Goal: Navigation & Orientation: Find specific page/section

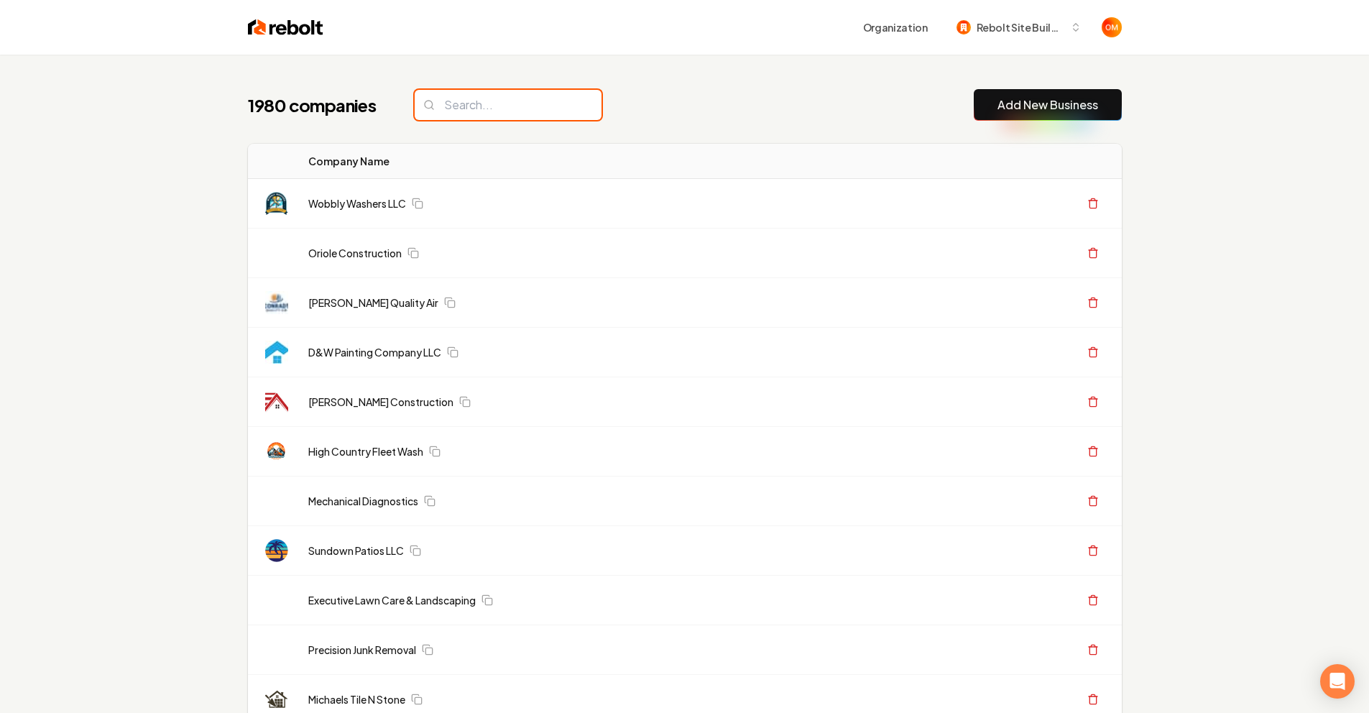
click at [501, 101] on input "search" at bounding box center [508, 105] width 187 height 30
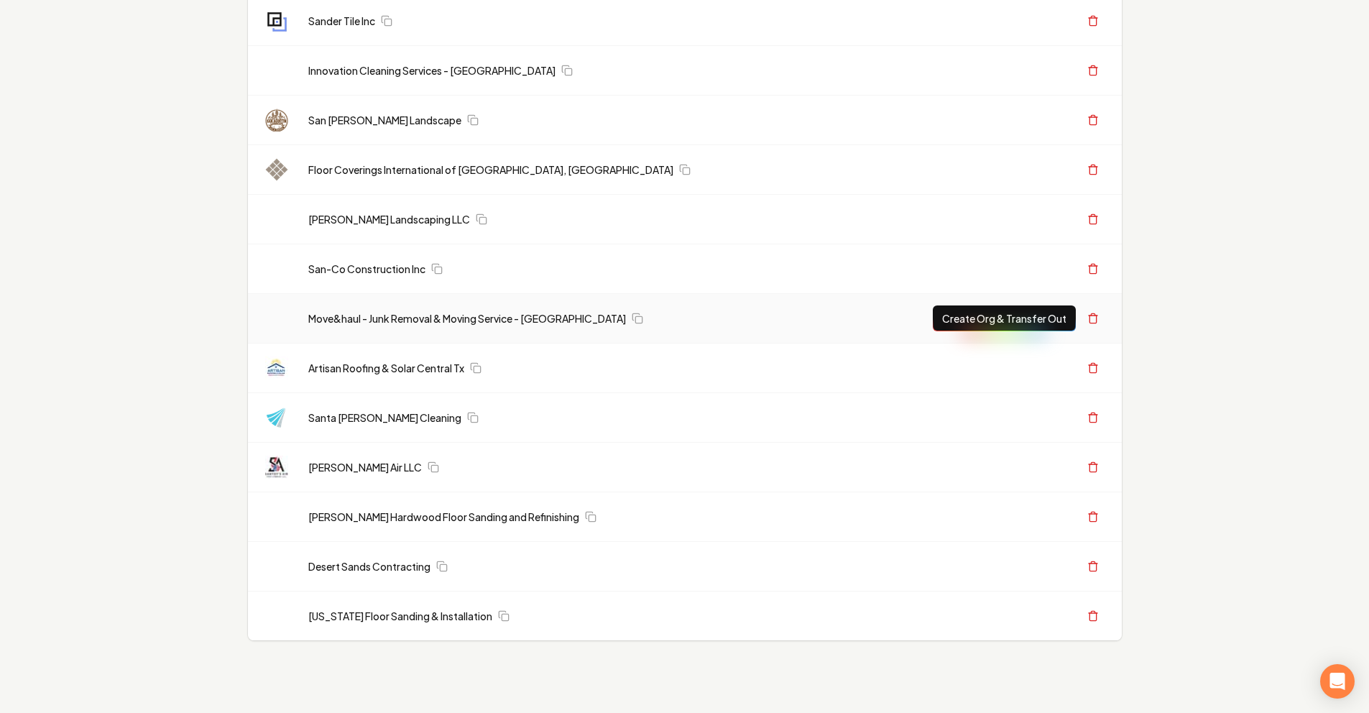
scroll to position [181, 0]
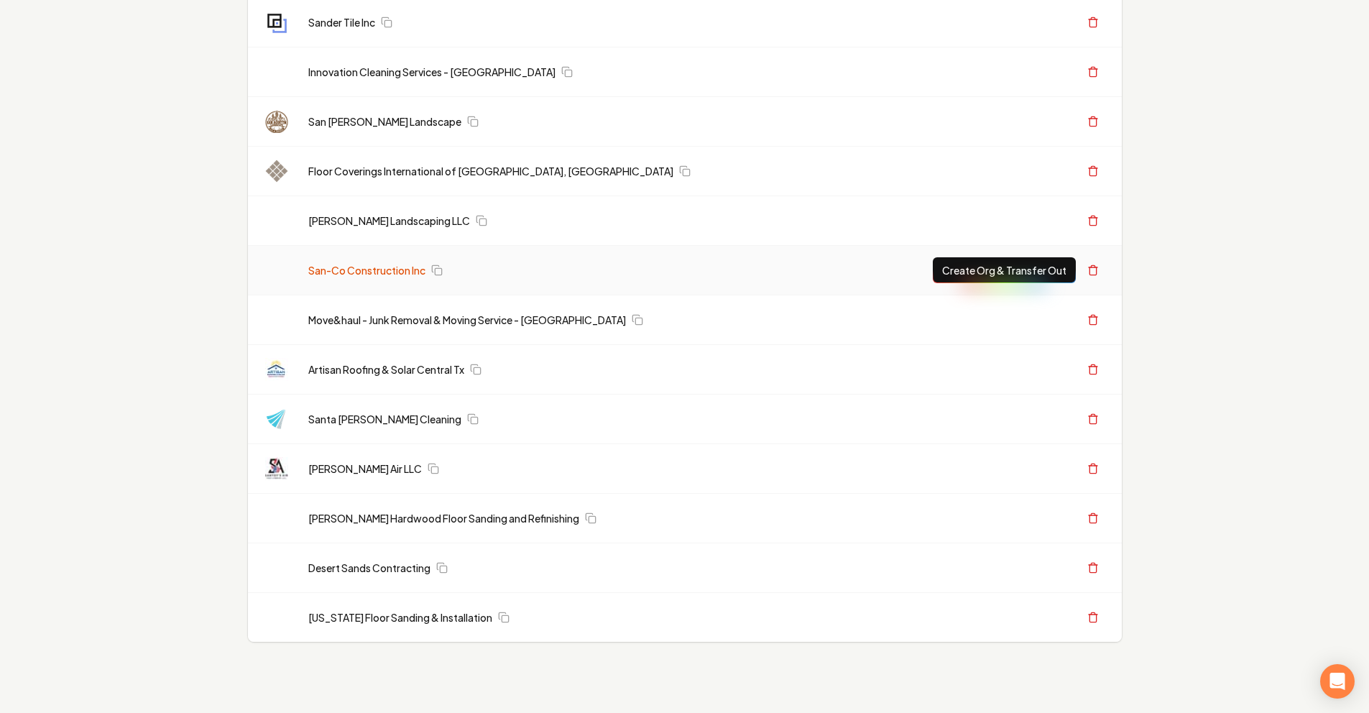
type input "san"
click at [352, 267] on link "San-Co Construction Inc" at bounding box center [366, 270] width 117 height 14
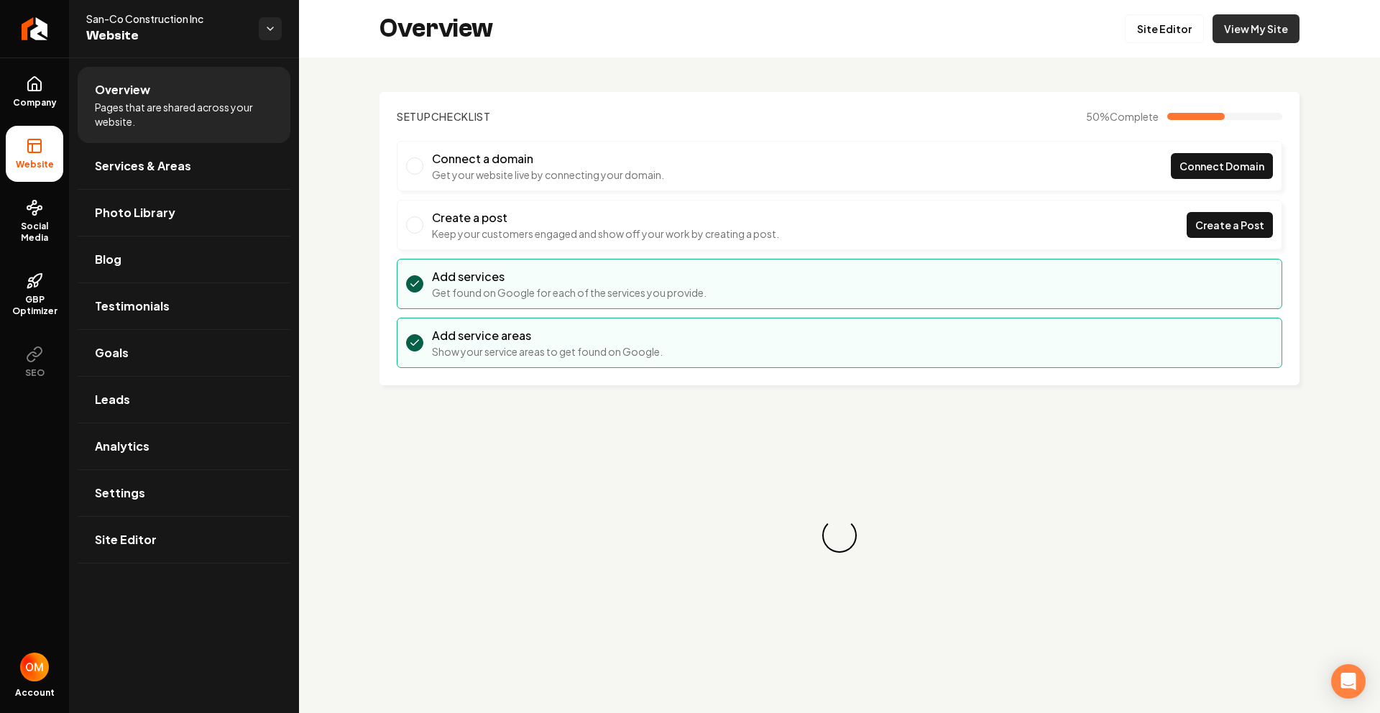
click at [1238, 28] on link "View My Site" at bounding box center [1256, 28] width 87 height 29
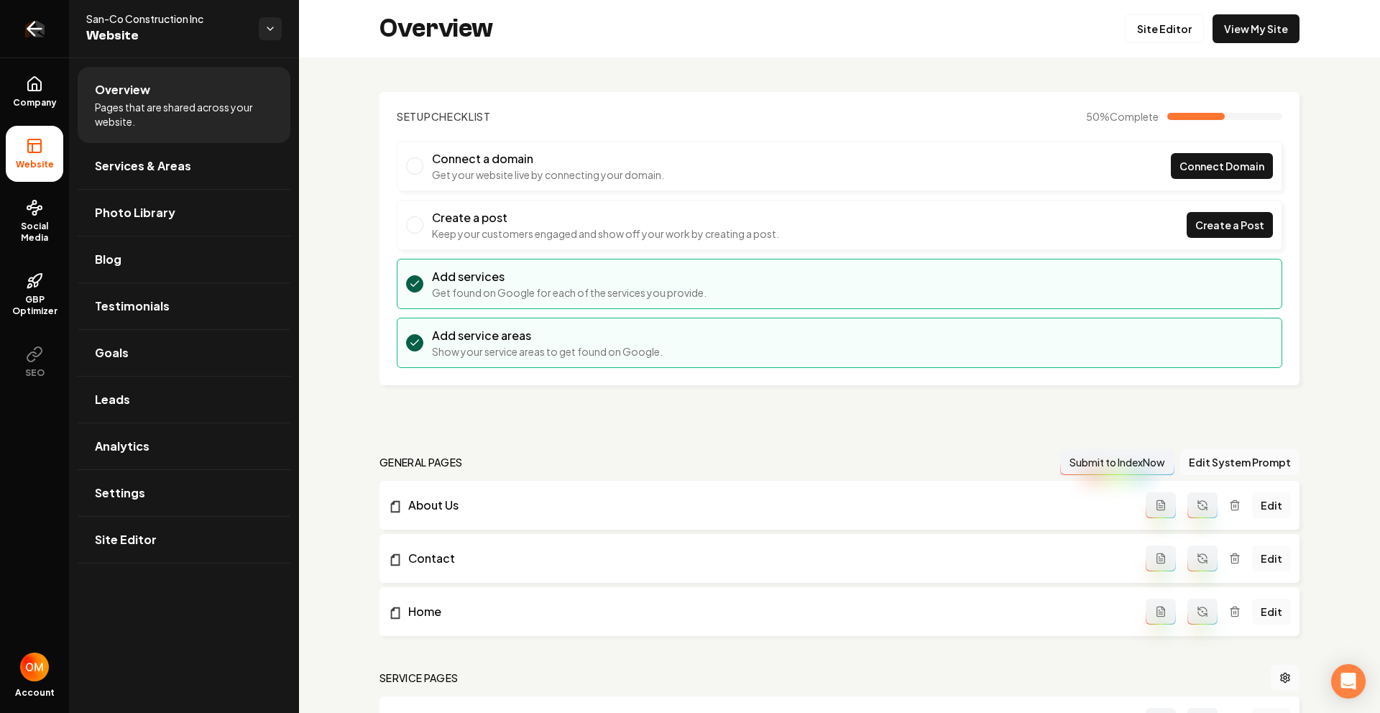
click at [34, 26] on icon "Return to dashboard" at bounding box center [34, 28] width 23 height 23
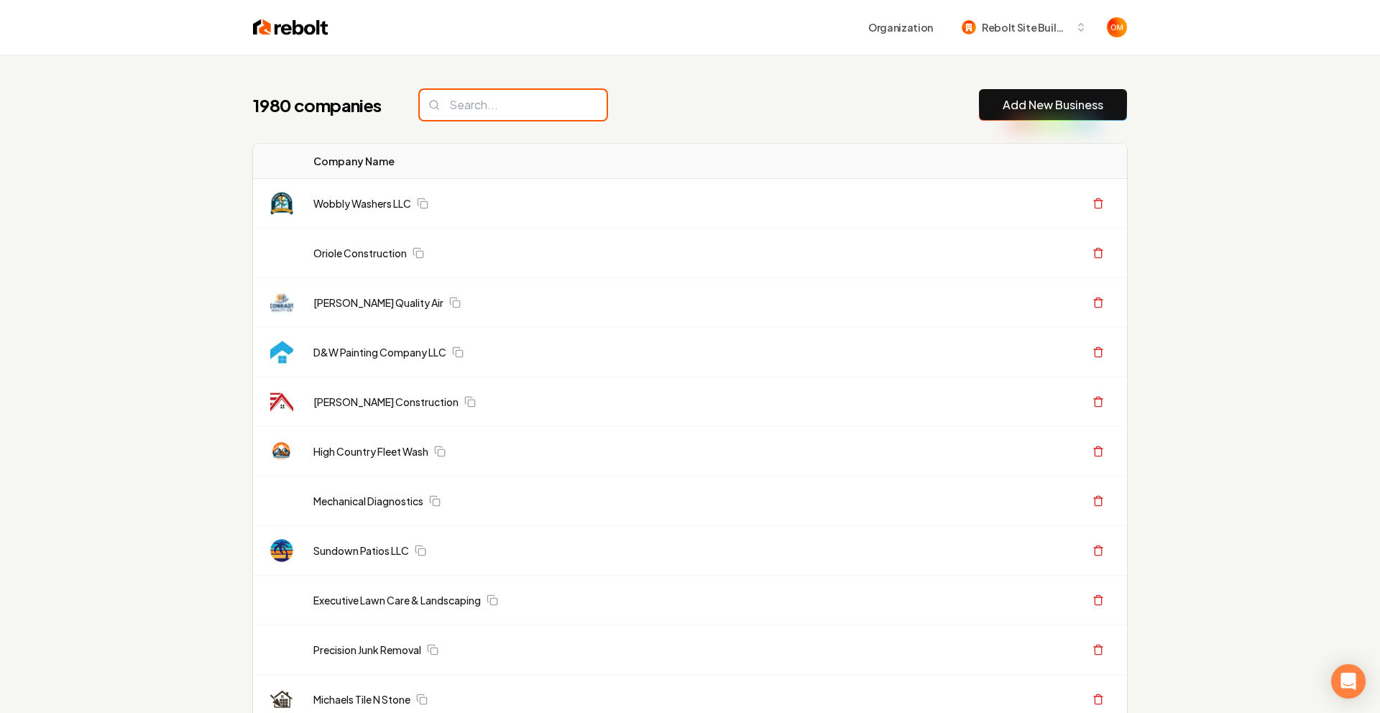
click at [484, 108] on input "search" at bounding box center [513, 105] width 187 height 30
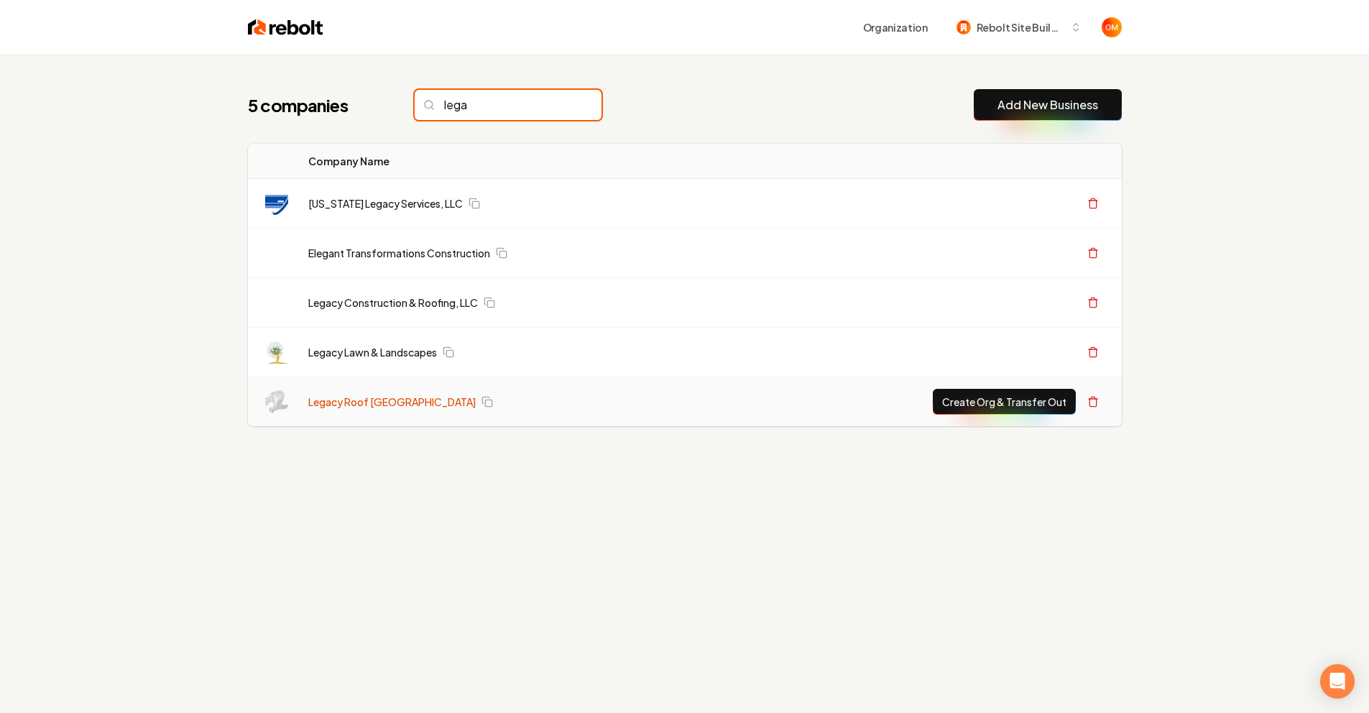
type input "lega"
click at [341, 402] on link "Legacy Roof [GEOGRAPHIC_DATA]" at bounding box center [391, 402] width 167 height 14
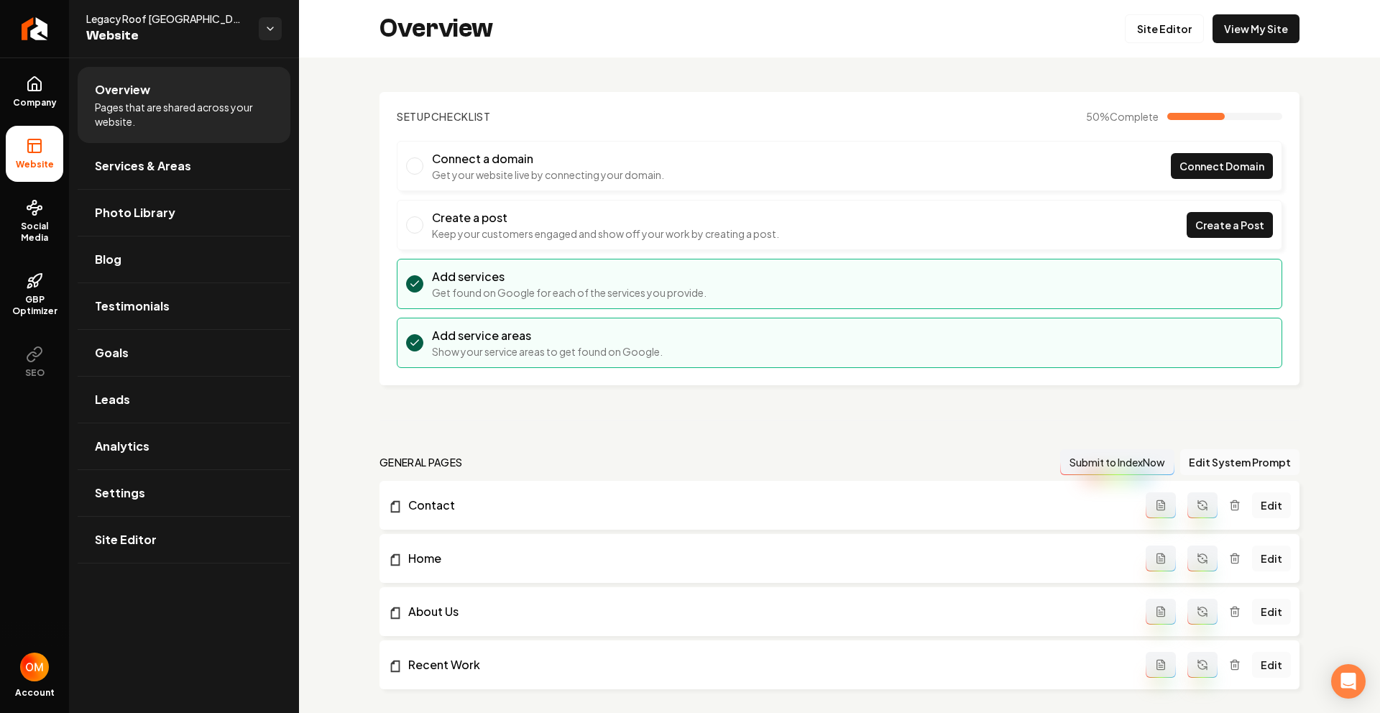
click at [1251, 9] on div "Overview Site Editor View My Site" at bounding box center [839, 29] width 1081 height 58
click at [1246, 18] on link "View My Site" at bounding box center [1256, 28] width 87 height 29
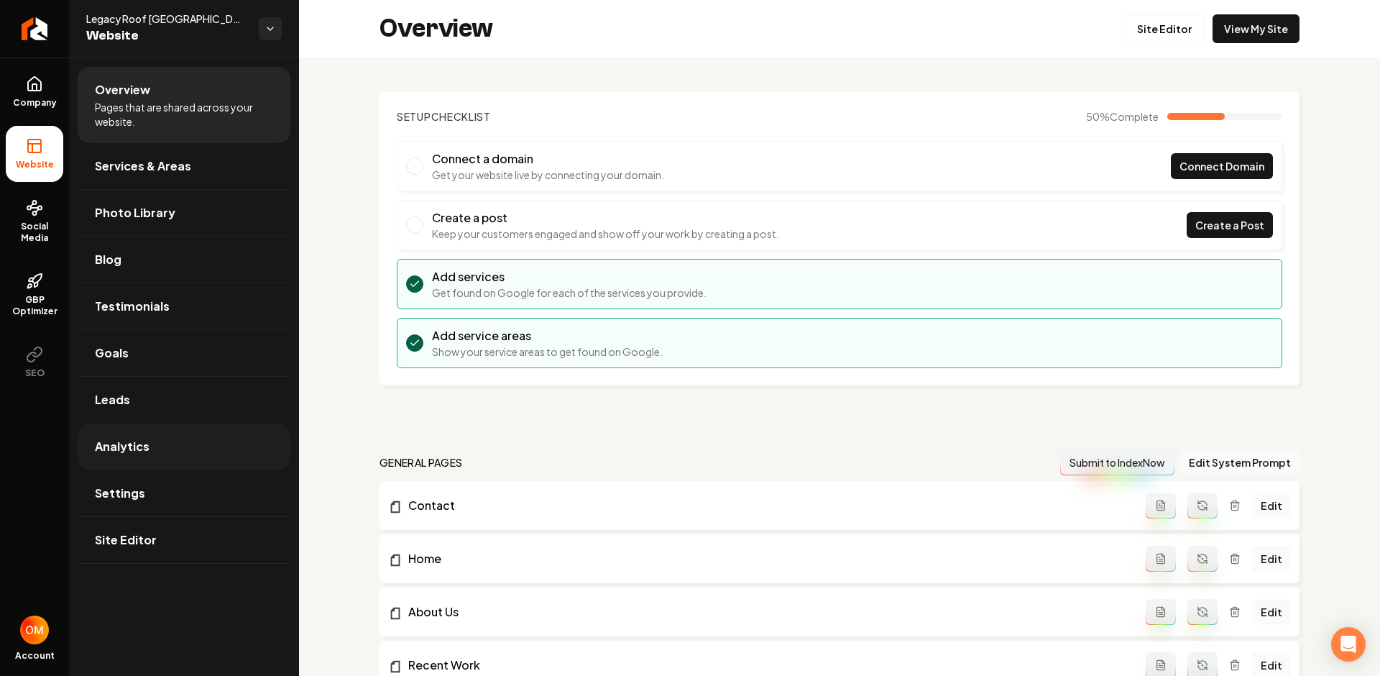
click at [178, 435] on link "Analytics" at bounding box center [184, 446] width 213 height 46
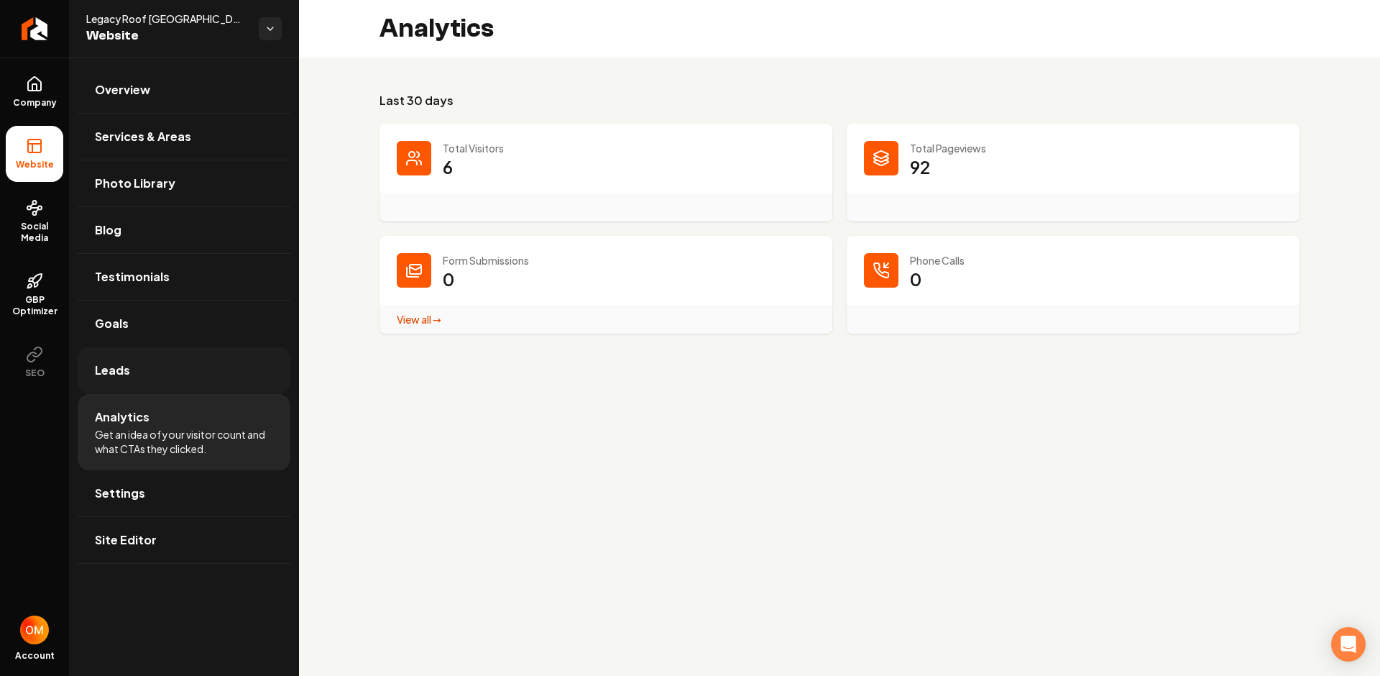
click at [213, 359] on link "Leads" at bounding box center [184, 370] width 213 height 46
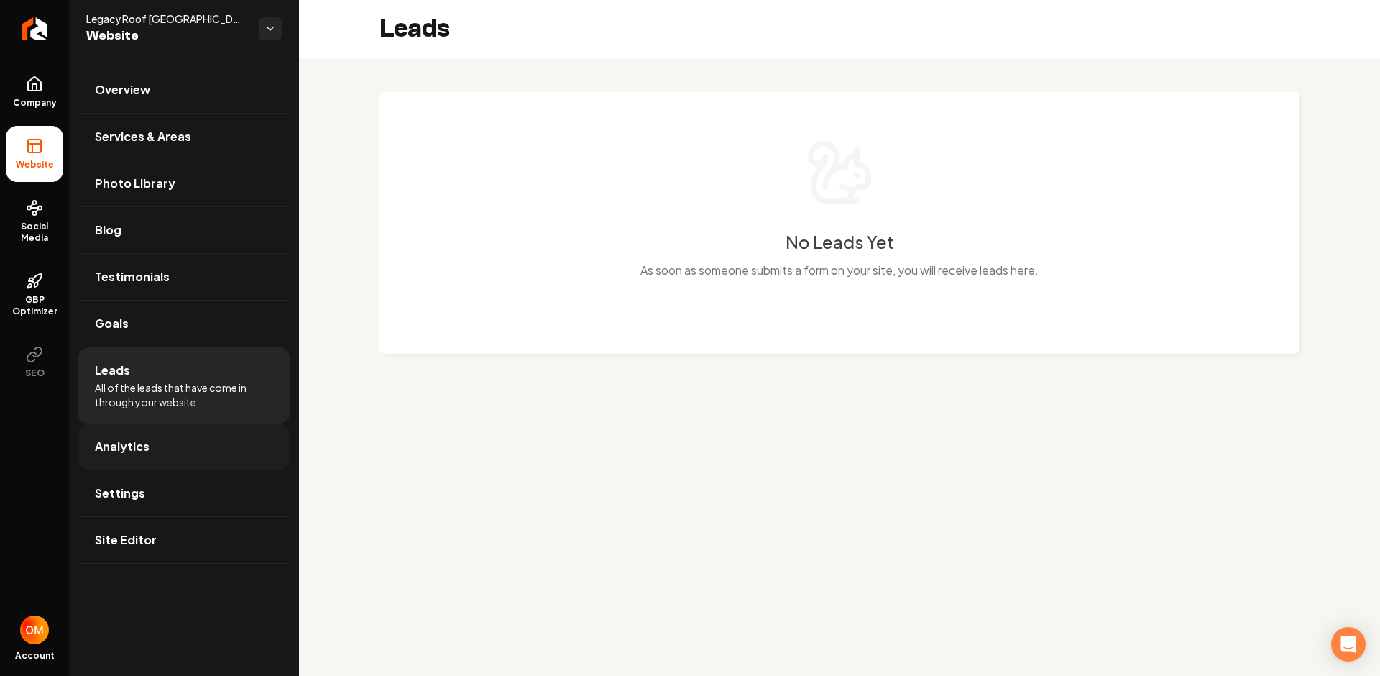
click at [141, 440] on span "Analytics" at bounding box center [122, 446] width 55 height 17
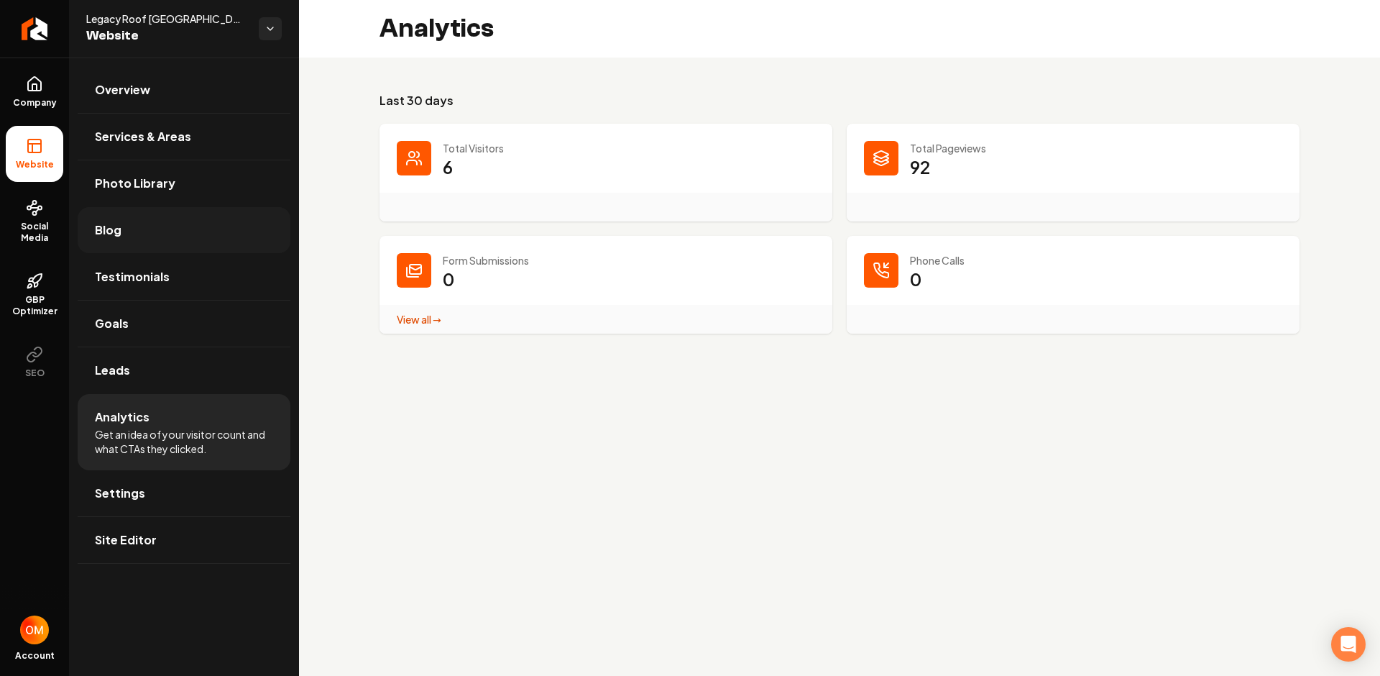
click at [197, 229] on link "Blog" at bounding box center [184, 230] width 213 height 46
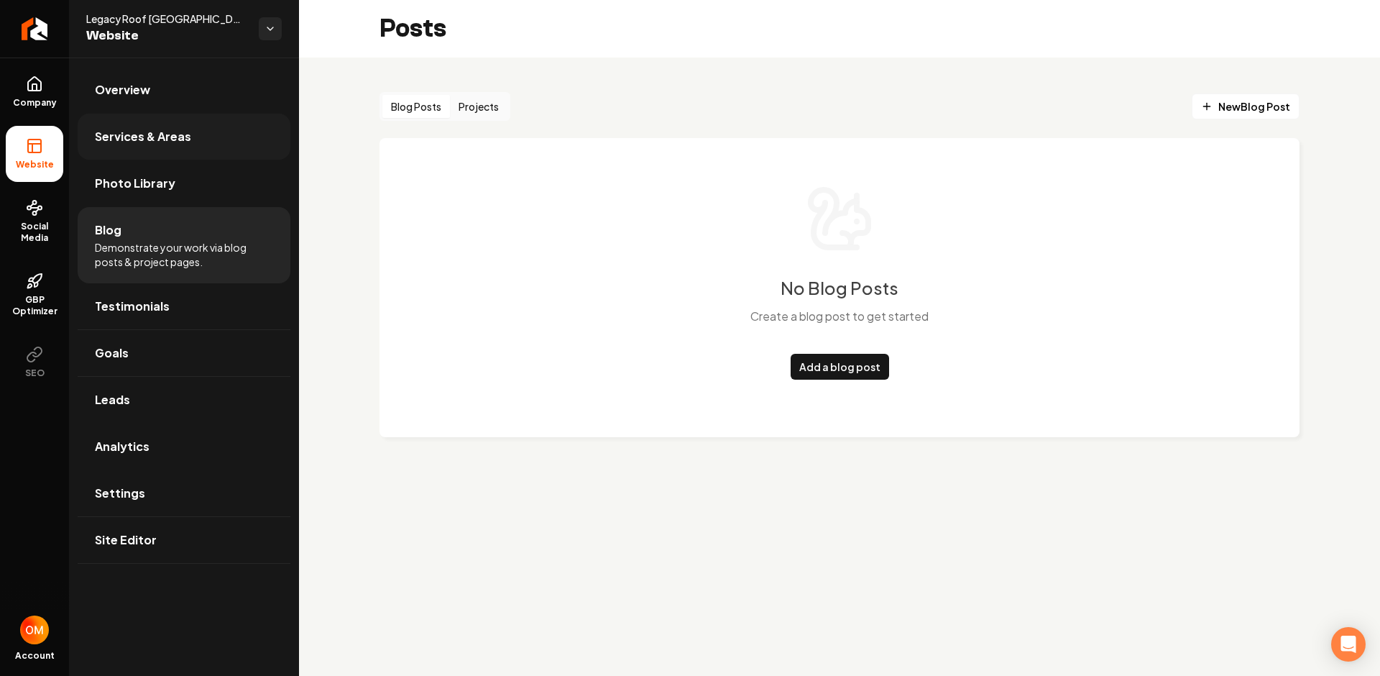
click at [136, 138] on span "Services & Areas" at bounding box center [143, 136] width 96 height 17
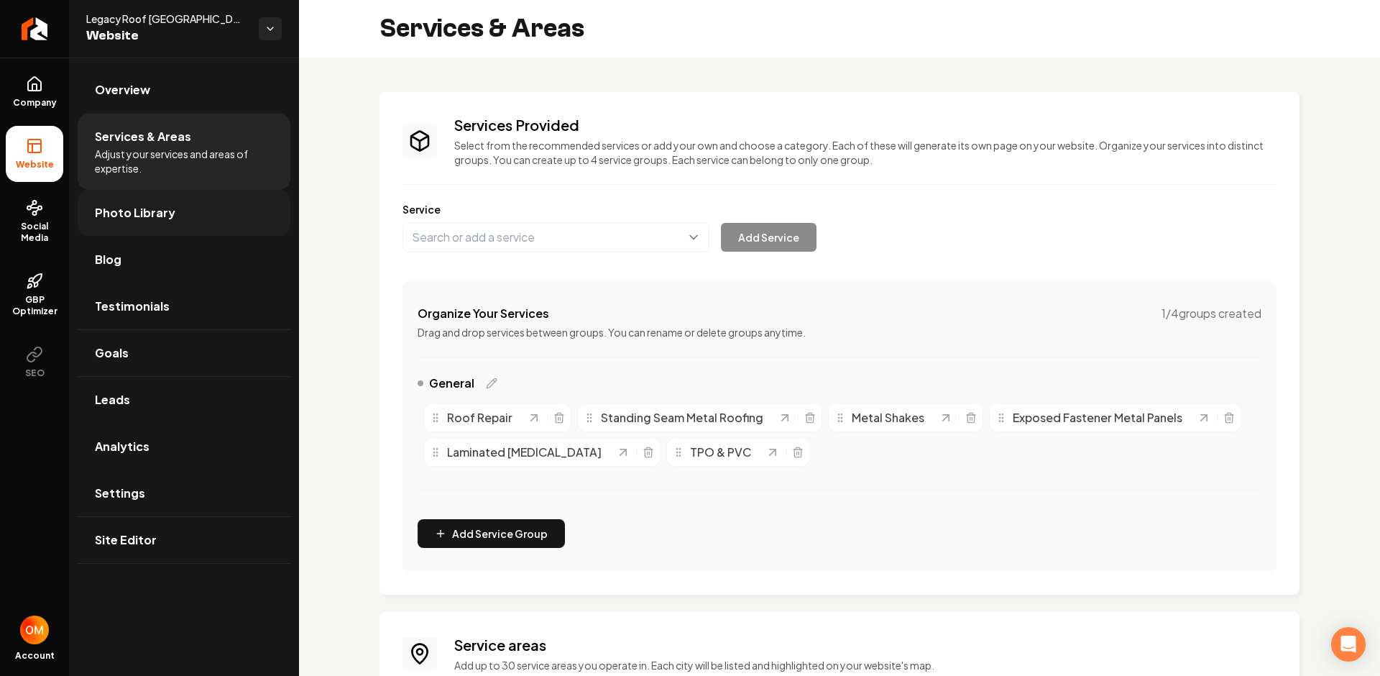
click at [118, 212] on span "Photo Library" at bounding box center [135, 212] width 81 height 17
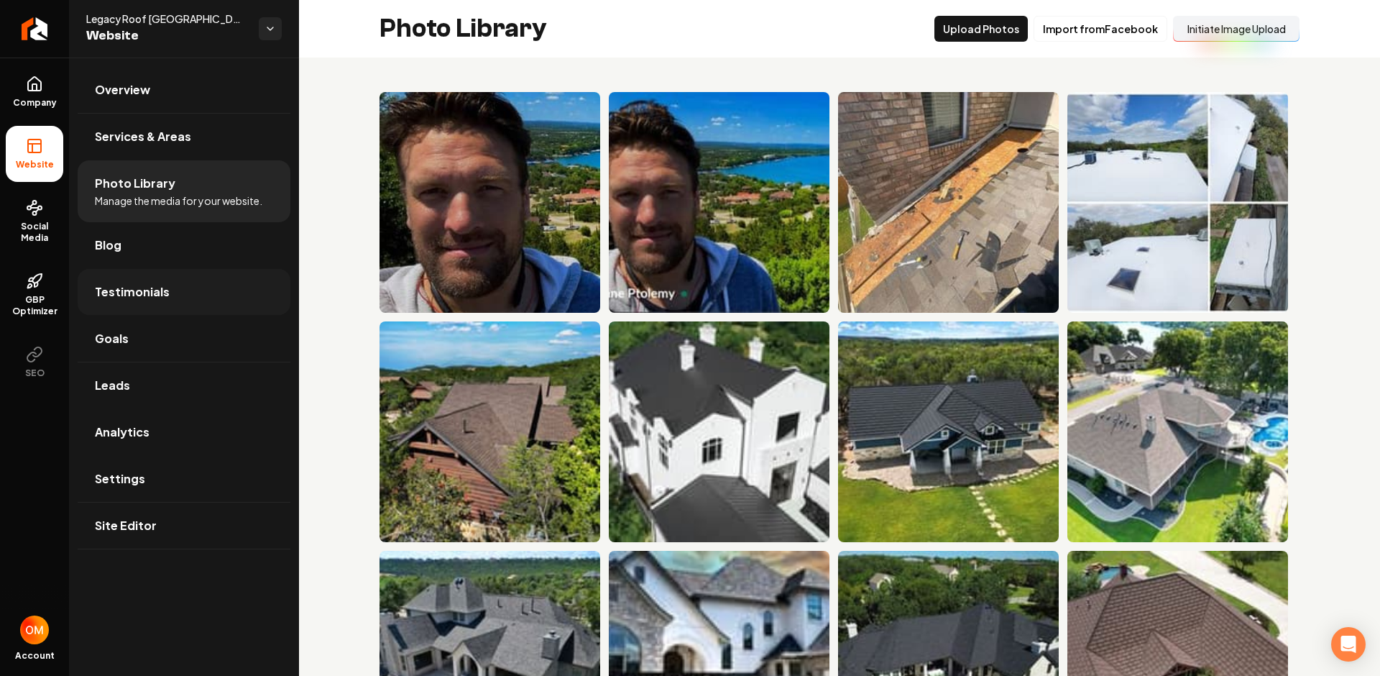
click at [128, 298] on span "Testimonials" at bounding box center [132, 291] width 75 height 17
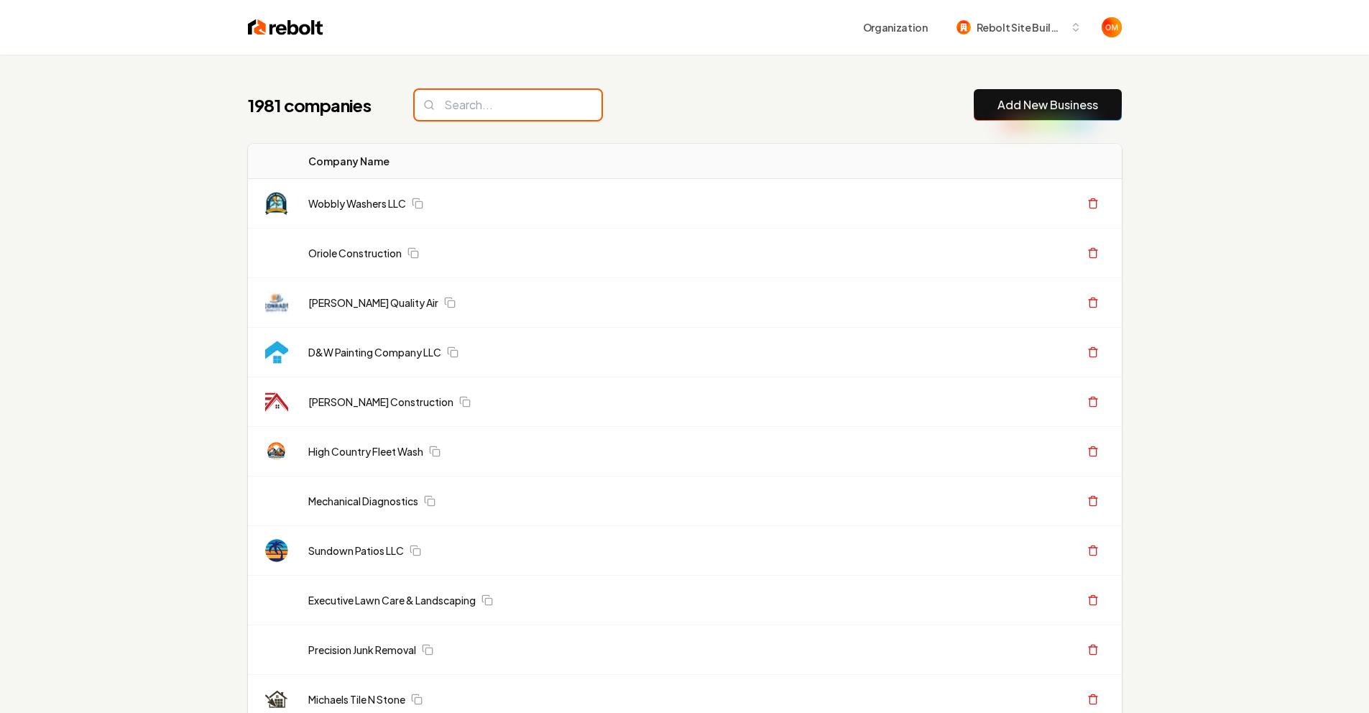
click at [492, 111] on input "search" at bounding box center [508, 105] width 187 height 30
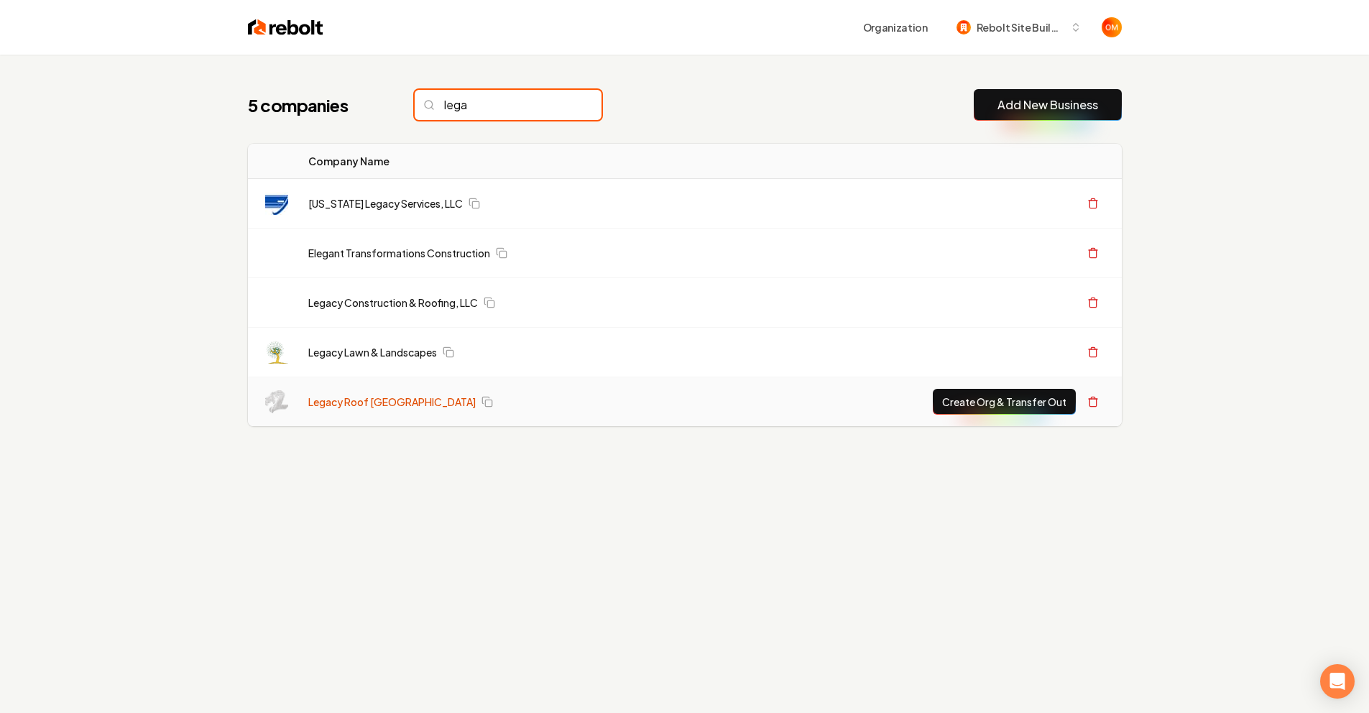
type input "lega"
click at [357, 399] on link "Legacy Roof [GEOGRAPHIC_DATA]" at bounding box center [391, 402] width 167 height 14
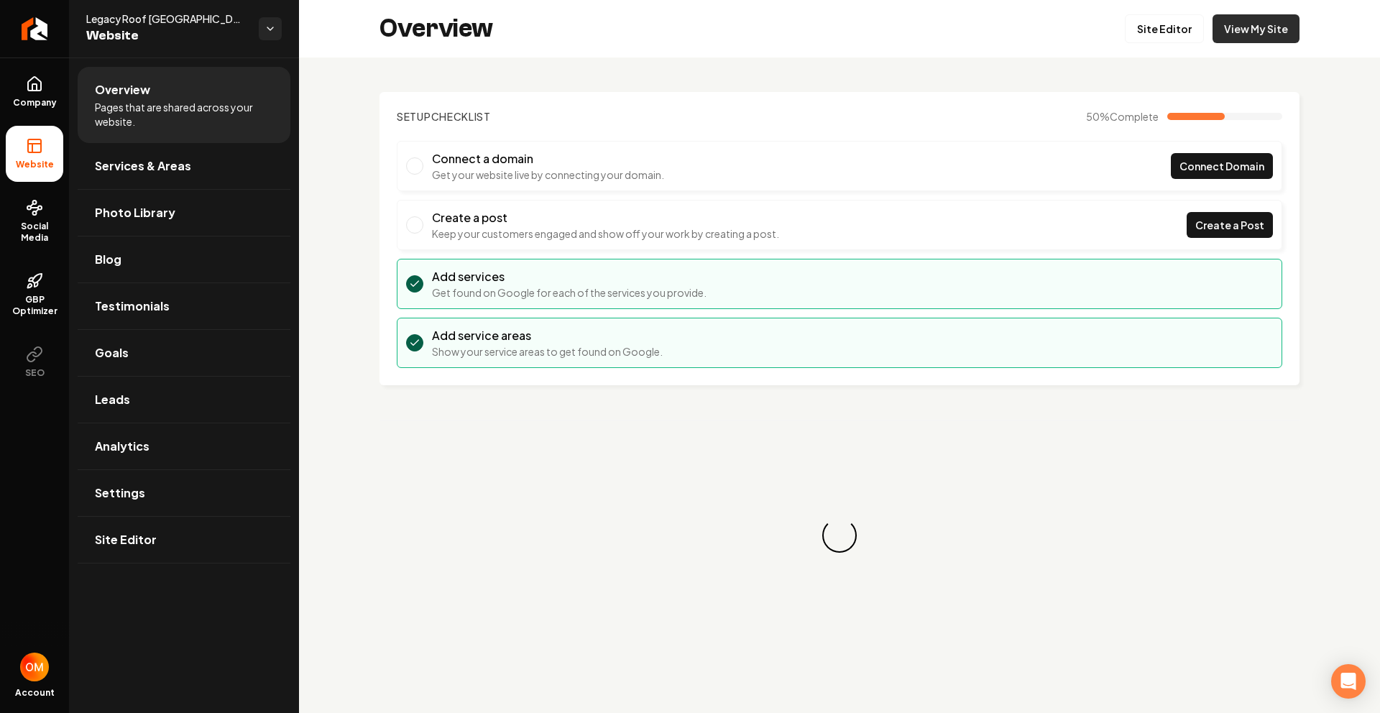
click at [1237, 29] on link "View My Site" at bounding box center [1256, 28] width 87 height 29
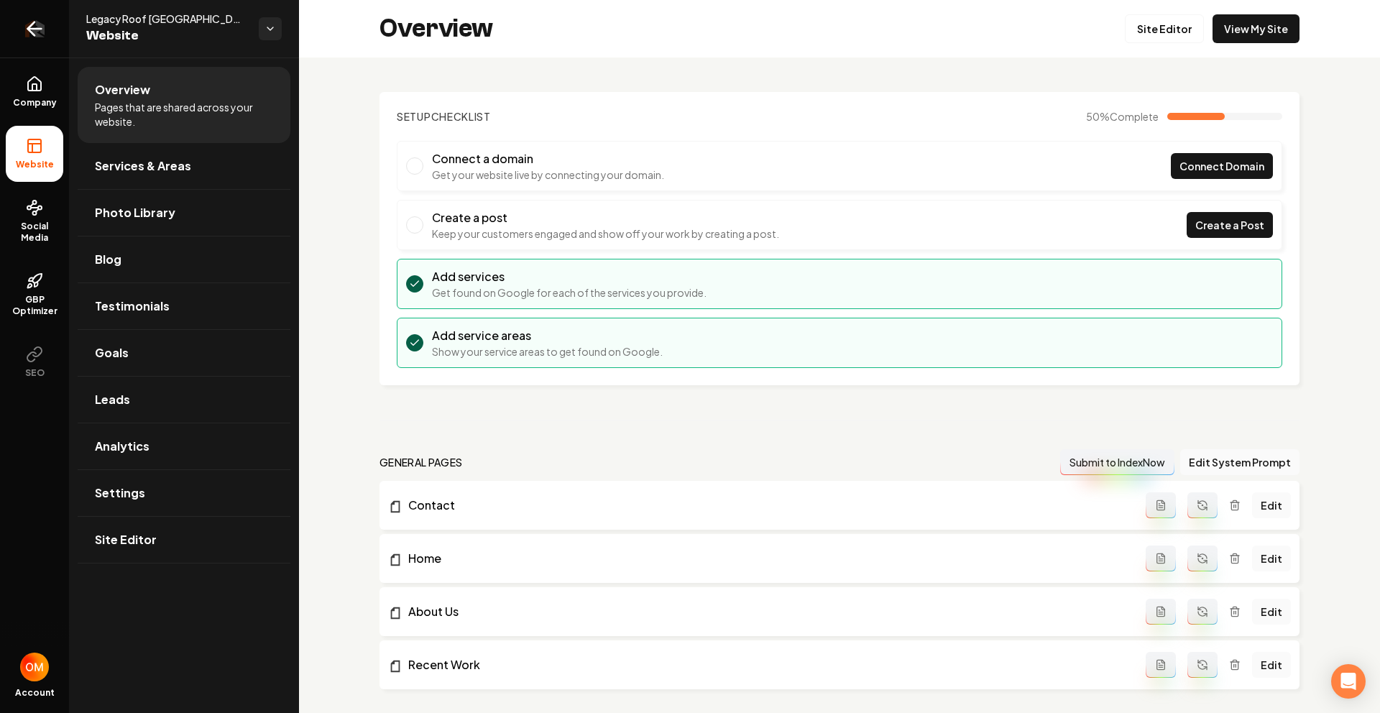
click at [17, 32] on link "Return to dashboard" at bounding box center [34, 29] width 69 height 58
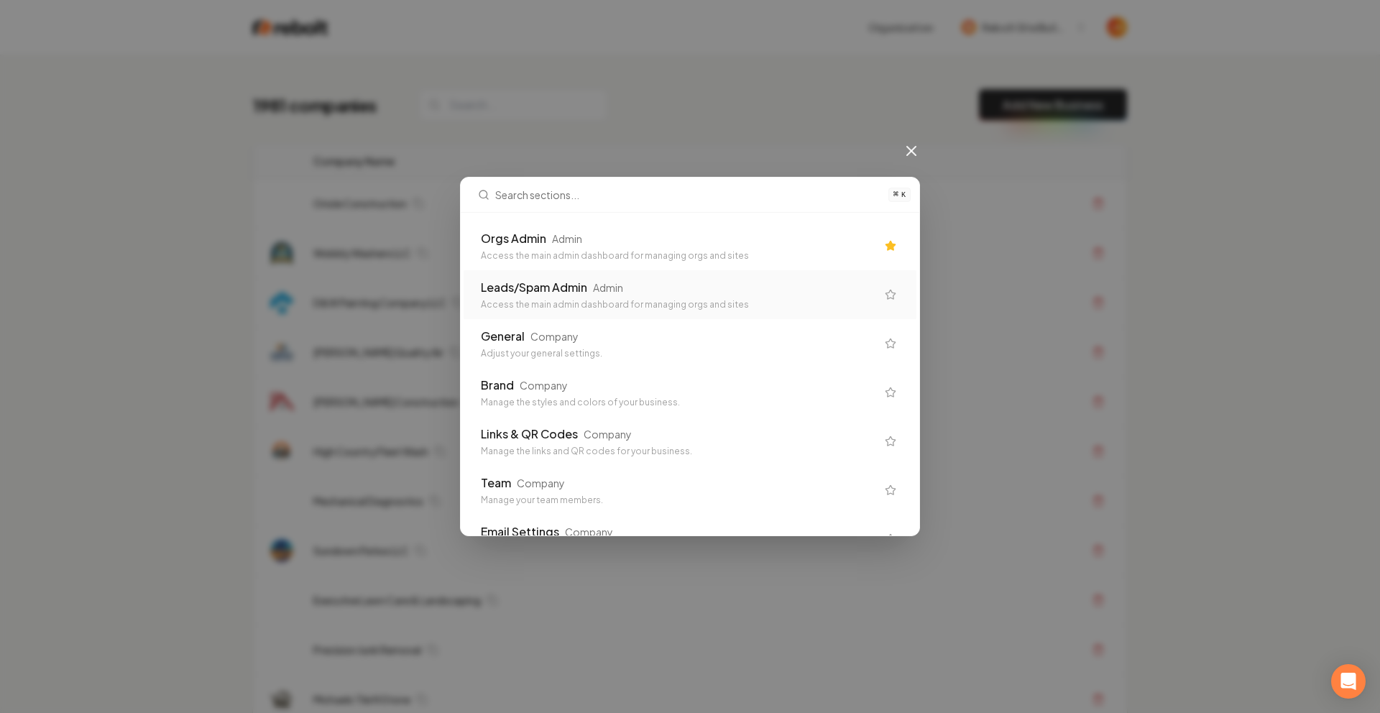
click at [546, 251] on div "Access the main admin dashboard for managing orgs and sites" at bounding box center [678, 256] width 395 height 12
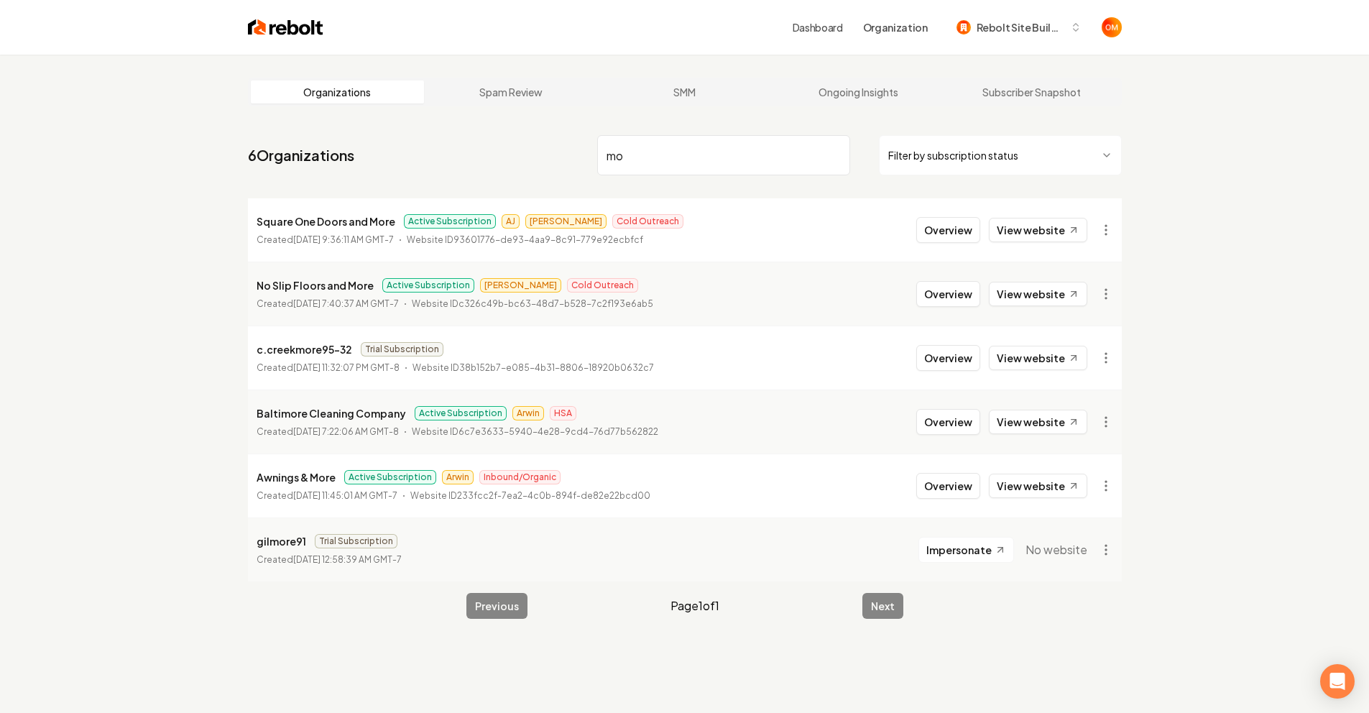
type input "m"
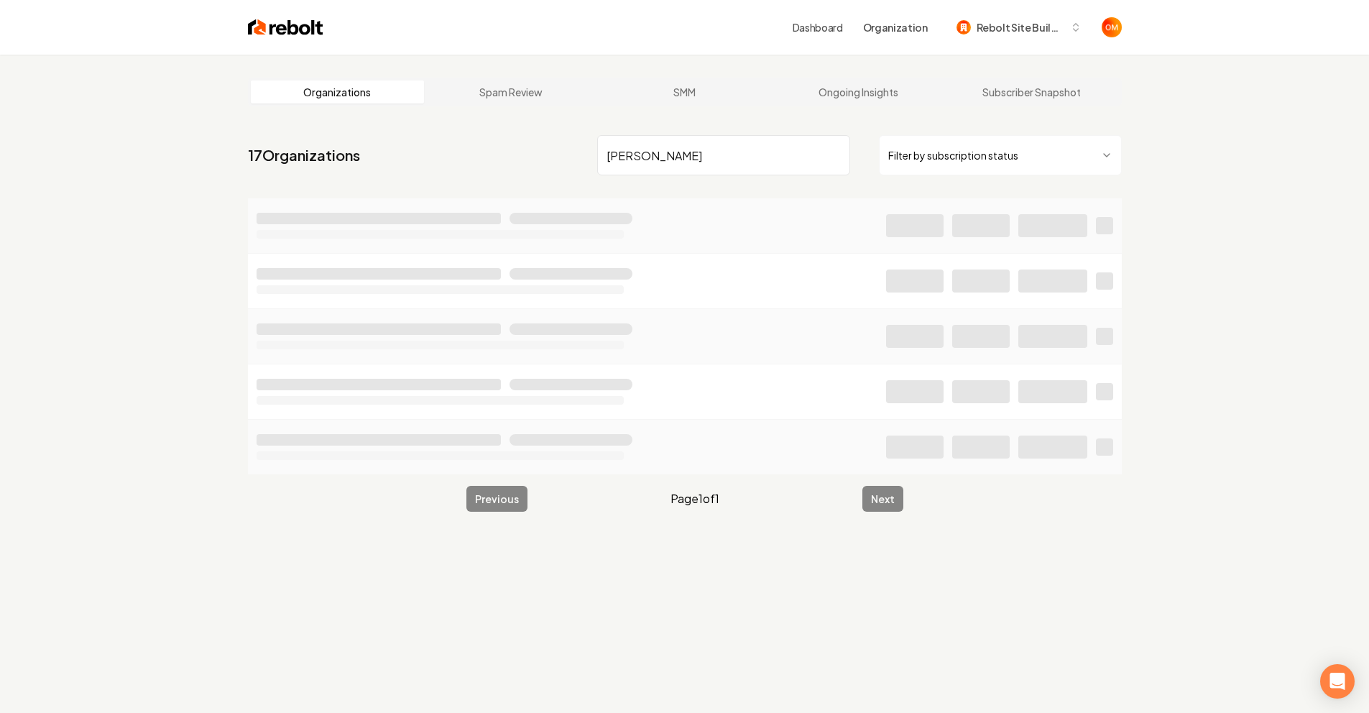
type input "Morelli"
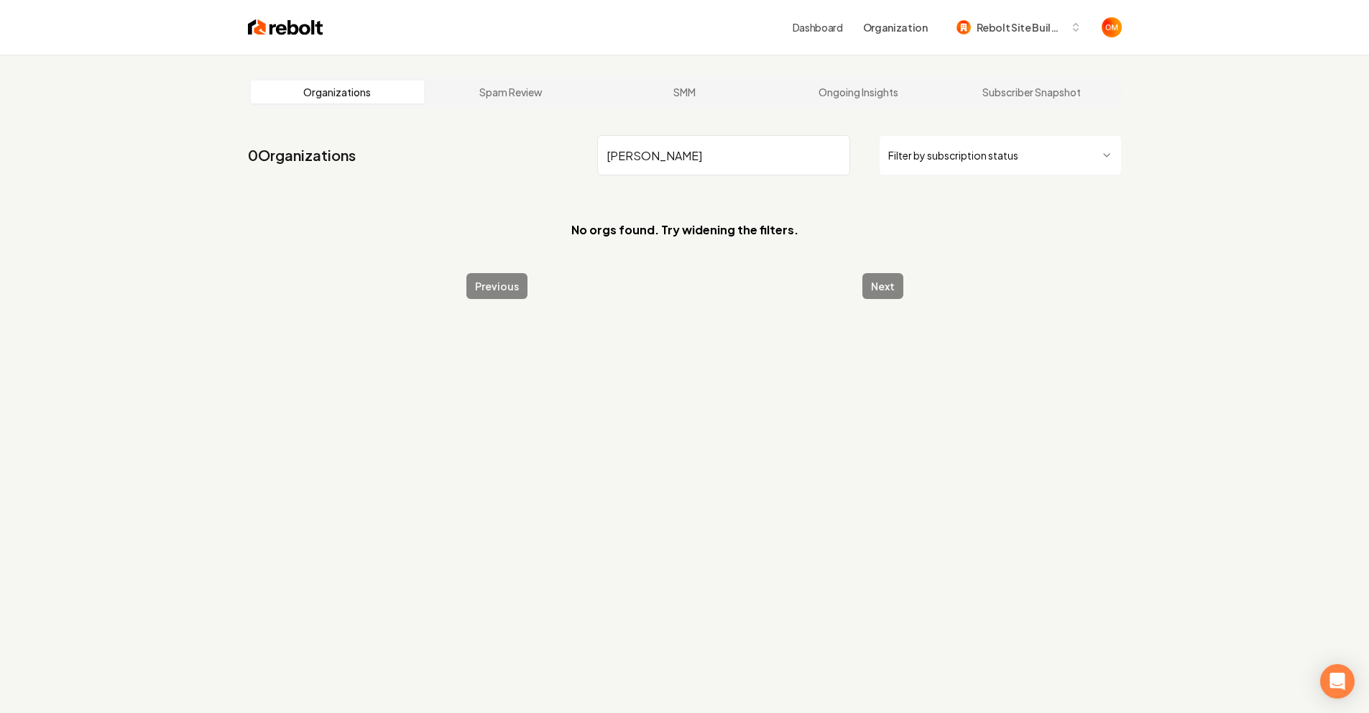
click at [836, 152] on input "Morelli" at bounding box center [723, 155] width 253 height 40
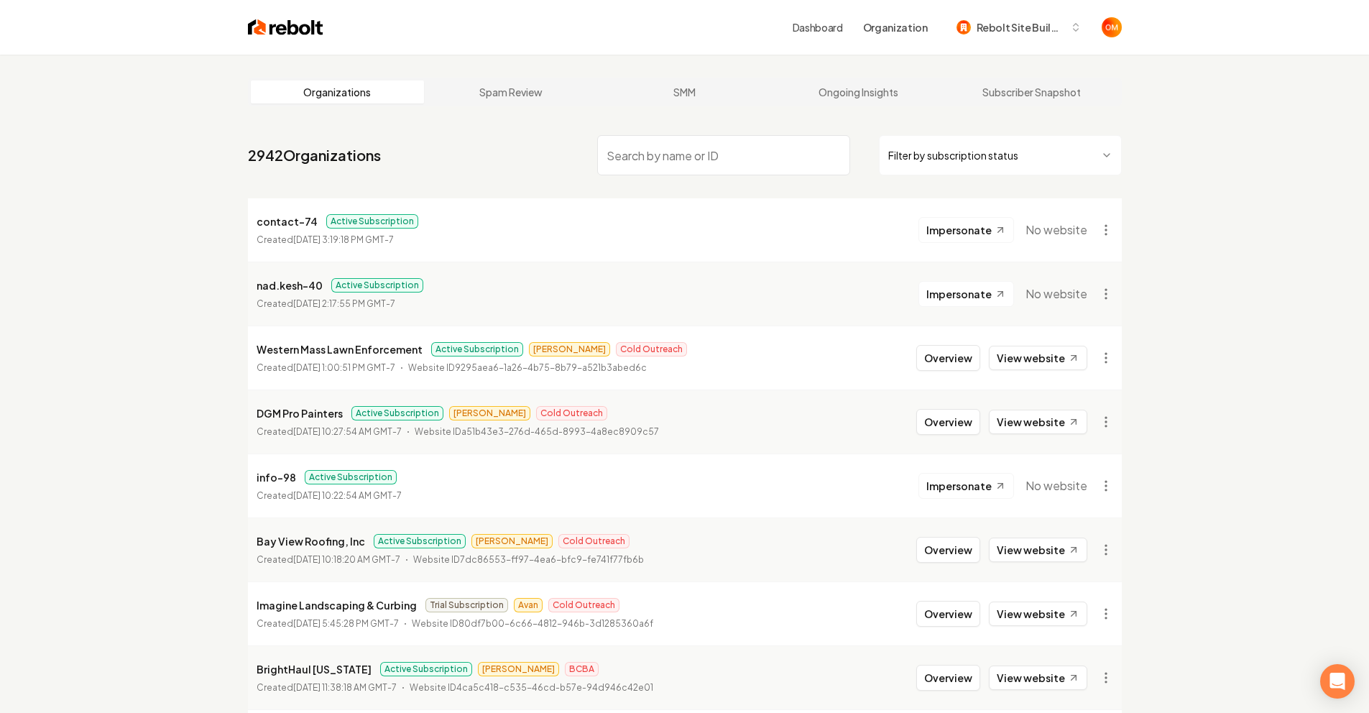
click at [295, 32] on img at bounding box center [285, 27] width 75 height 20
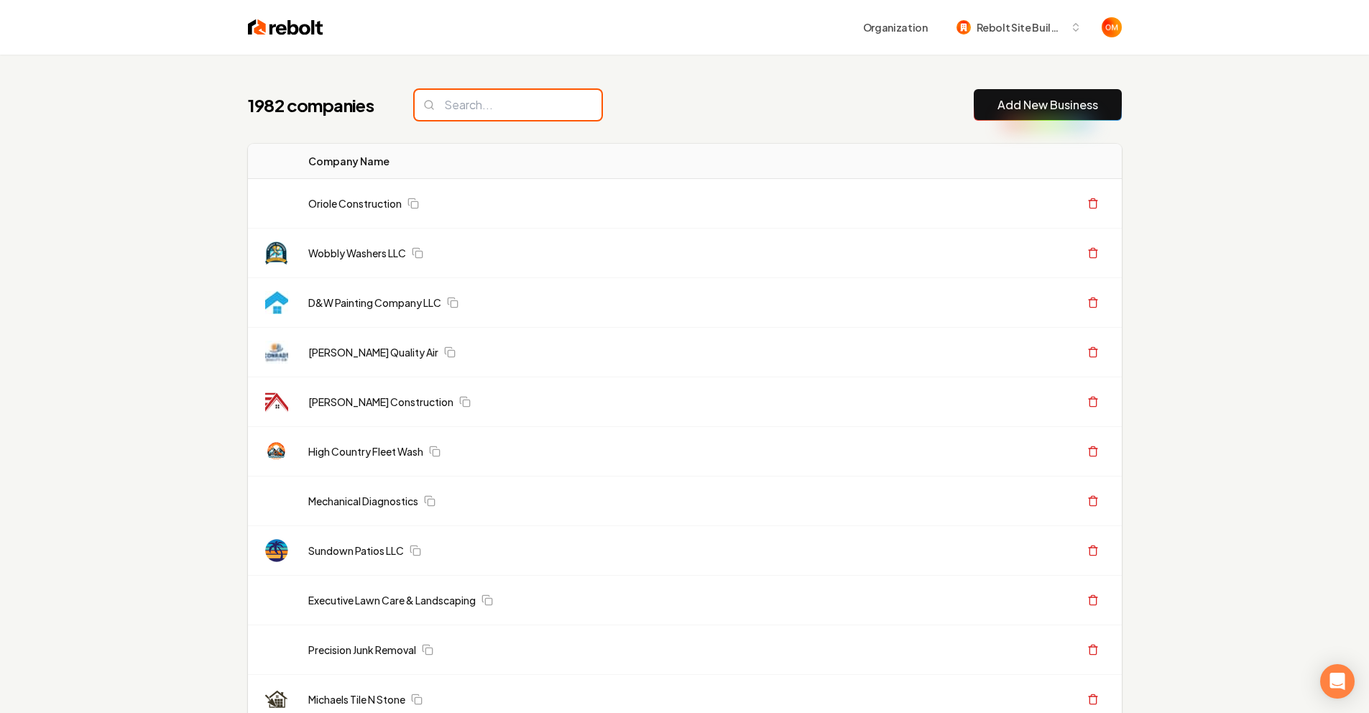
click at [478, 105] on input "search" at bounding box center [508, 105] width 187 height 30
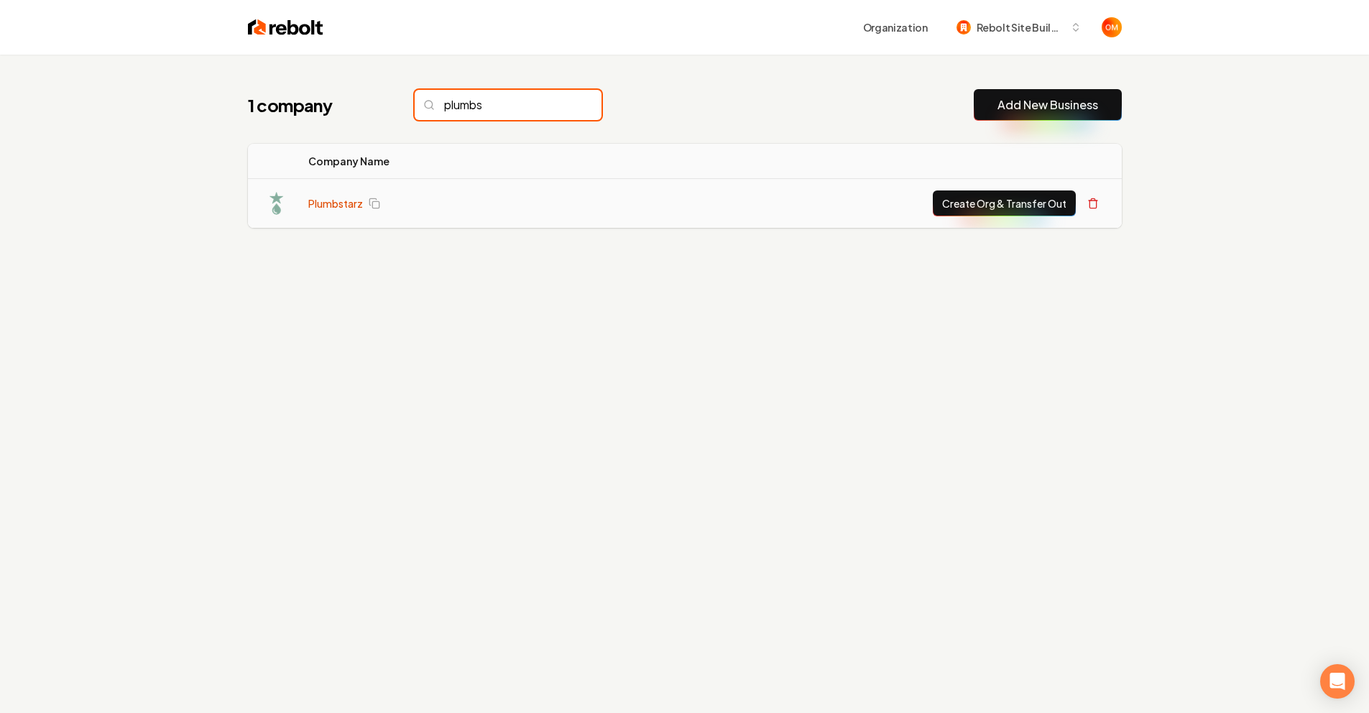
type input "plumbs"
click at [318, 199] on link "Plumbstarz" at bounding box center [335, 203] width 55 height 14
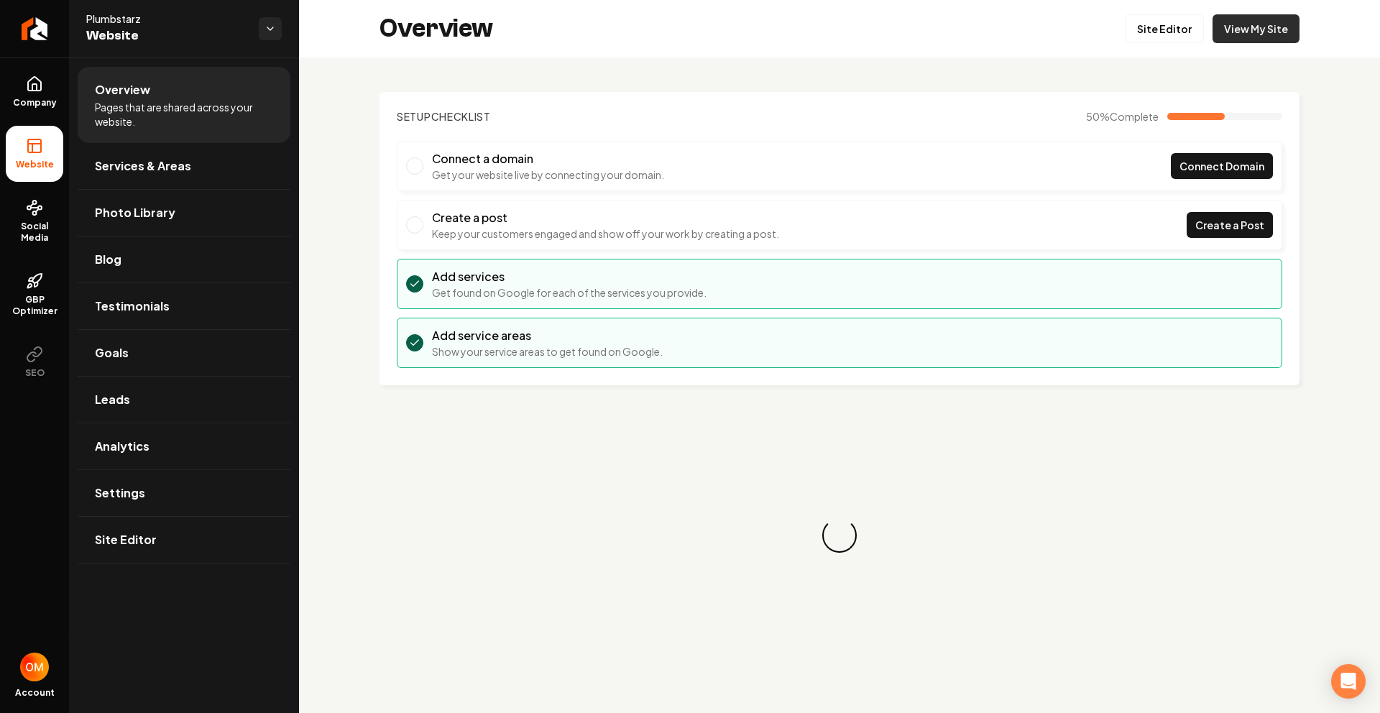
click at [1250, 28] on link "View My Site" at bounding box center [1256, 28] width 87 height 29
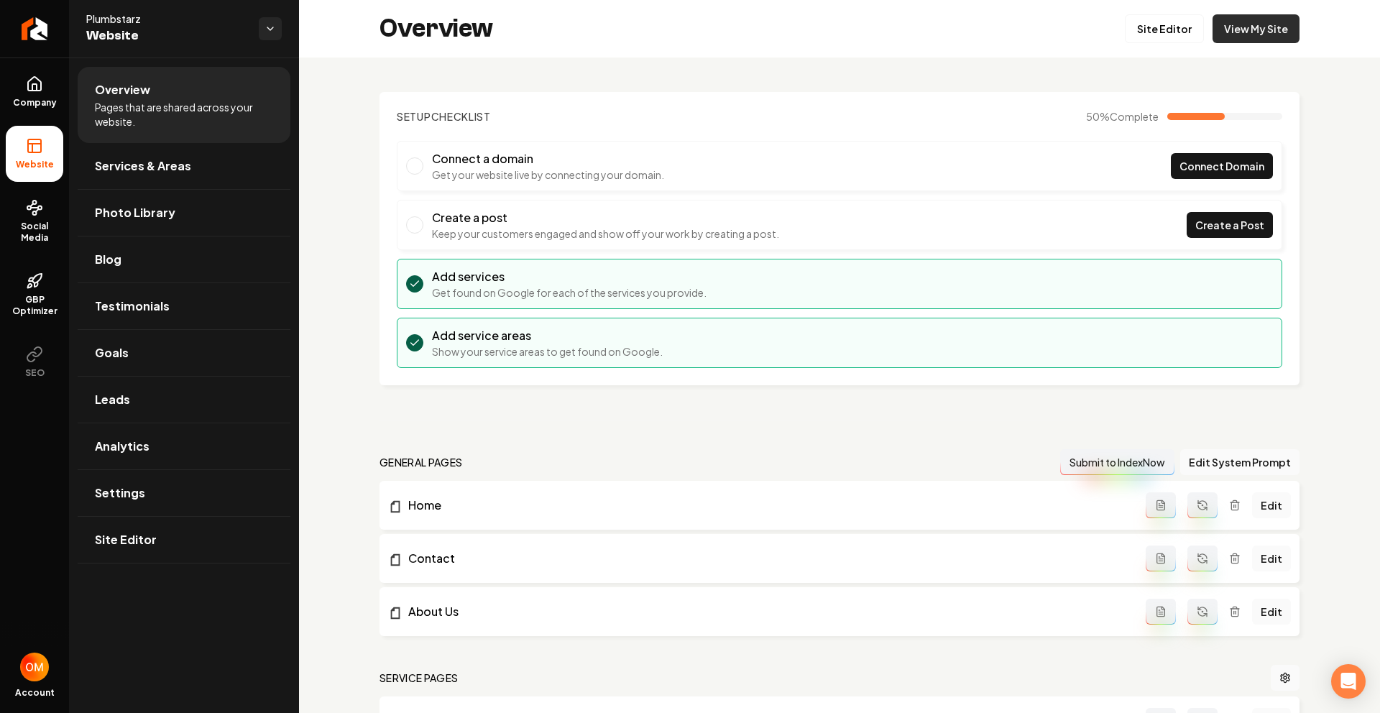
click at [1258, 22] on link "View My Site" at bounding box center [1256, 28] width 87 height 29
